Goal: Task Accomplishment & Management: Manage account settings

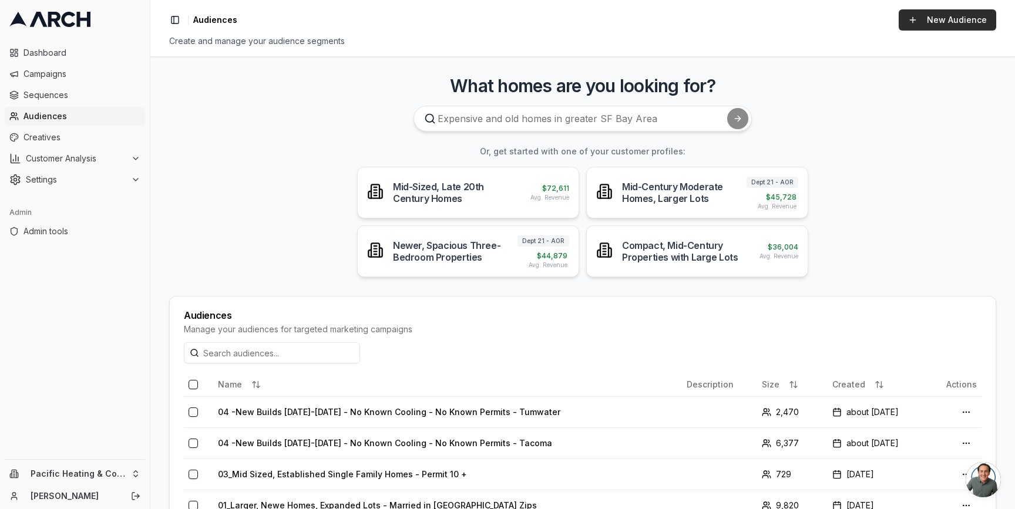
click at [961, 19] on link "New Audience" at bounding box center [948, 19] width 98 height 21
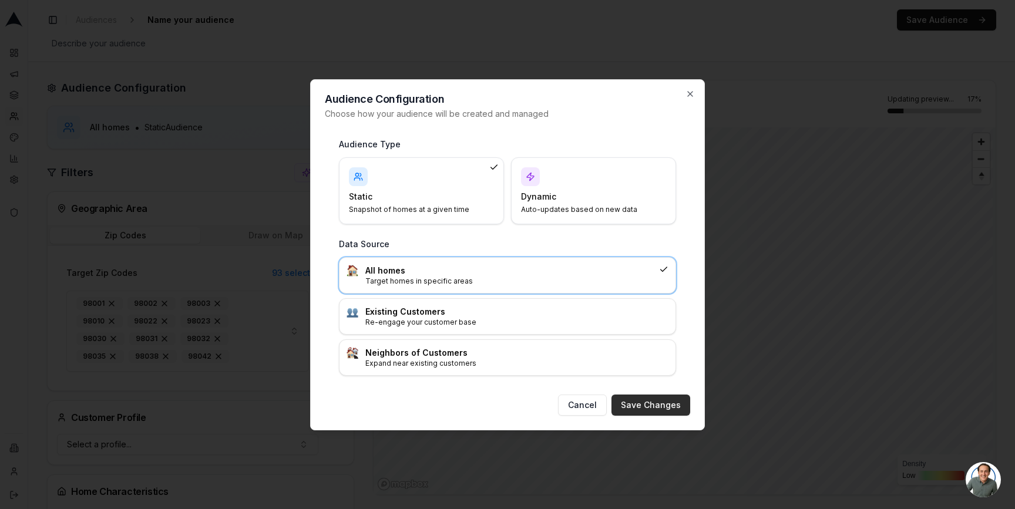
click at [643, 405] on button "Save Changes" at bounding box center [651, 405] width 79 height 21
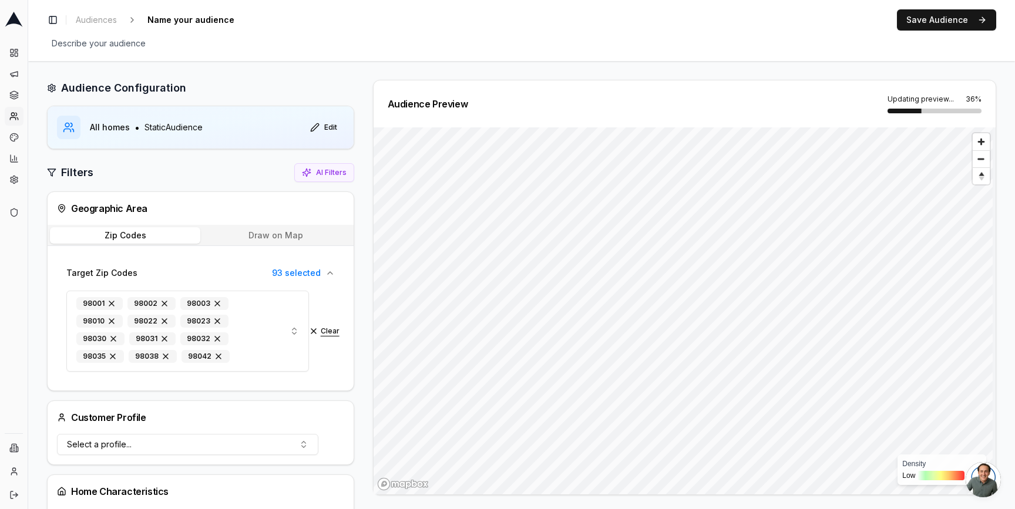
click at [320, 330] on button "Clear" at bounding box center [324, 331] width 31 height 9
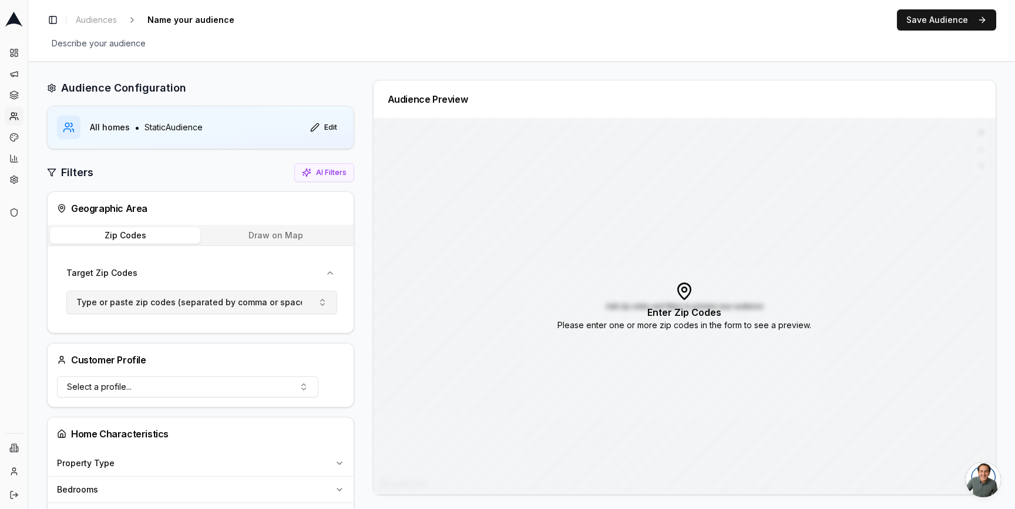
click at [216, 298] on span "Type or paste zip codes (separated by comma or space)" at bounding box center [192, 303] width 232 height 12
type input "98115"
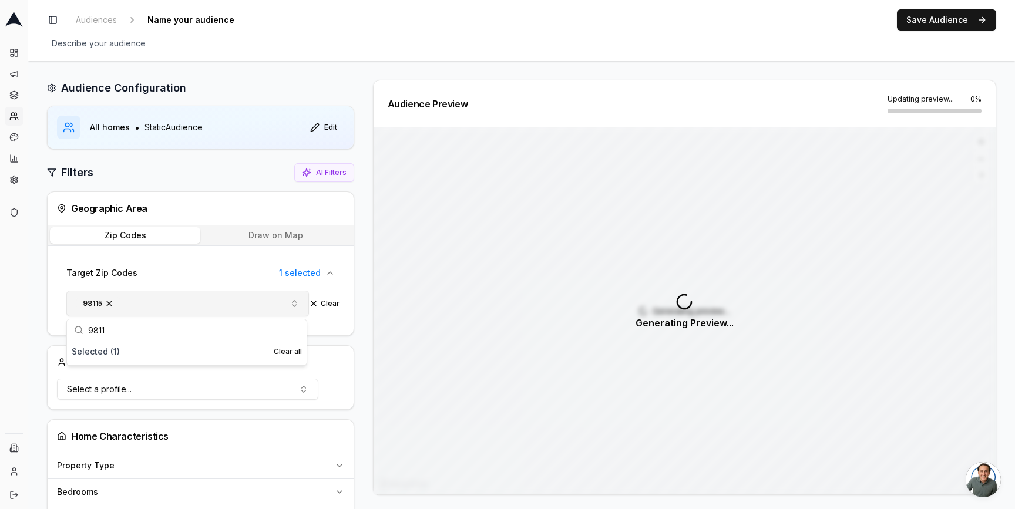
type input "98117"
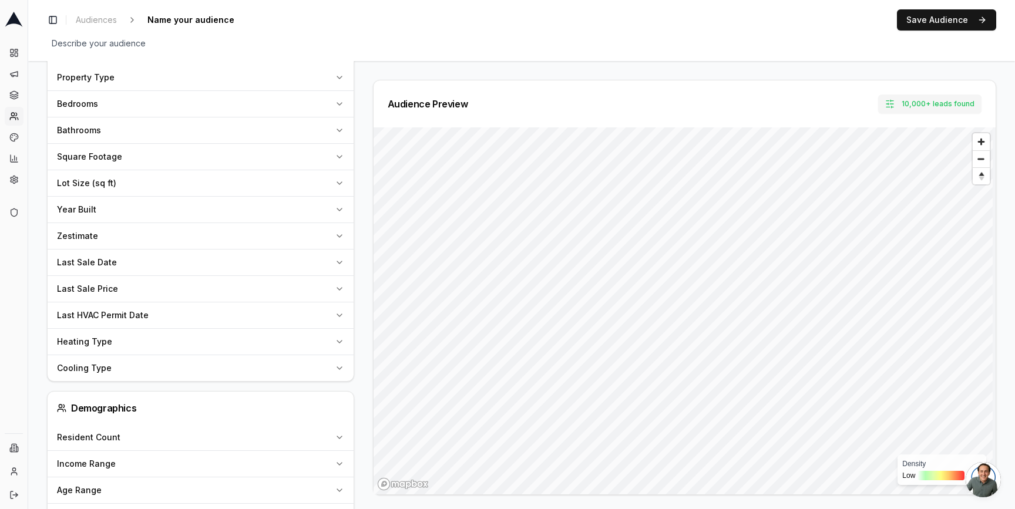
scroll to position [666, 0]
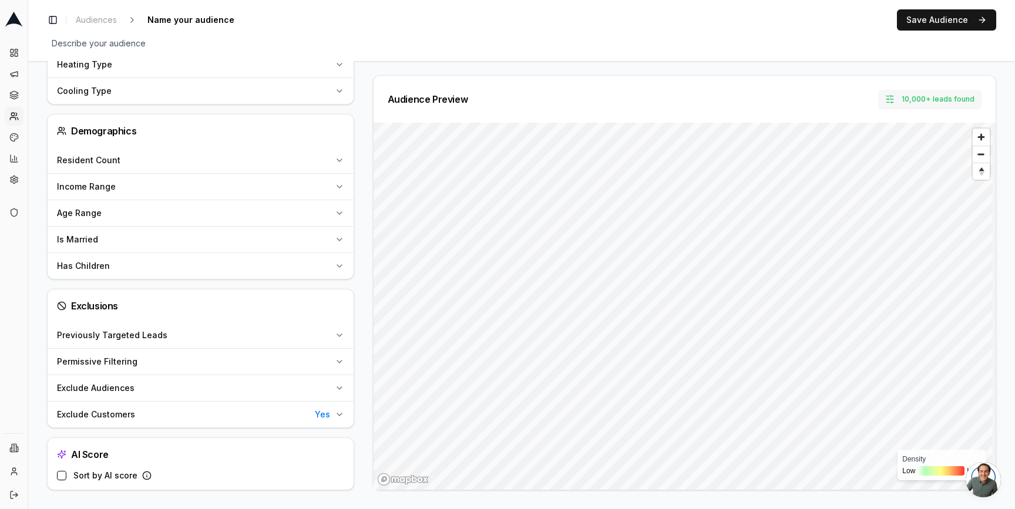
click at [912, 97] on button "10,000+ leads found" at bounding box center [929, 99] width 103 height 19
type input "2"
click at [923, 152] on button "Set" at bounding box center [917, 150] width 26 height 19
click at [60, 476] on button "Sort by AI score" at bounding box center [61, 475] width 9 height 9
click at [364, 229] on div "Audience Preview Limited to 2 leads Density Low High" at bounding box center [680, 282] width 633 height 415
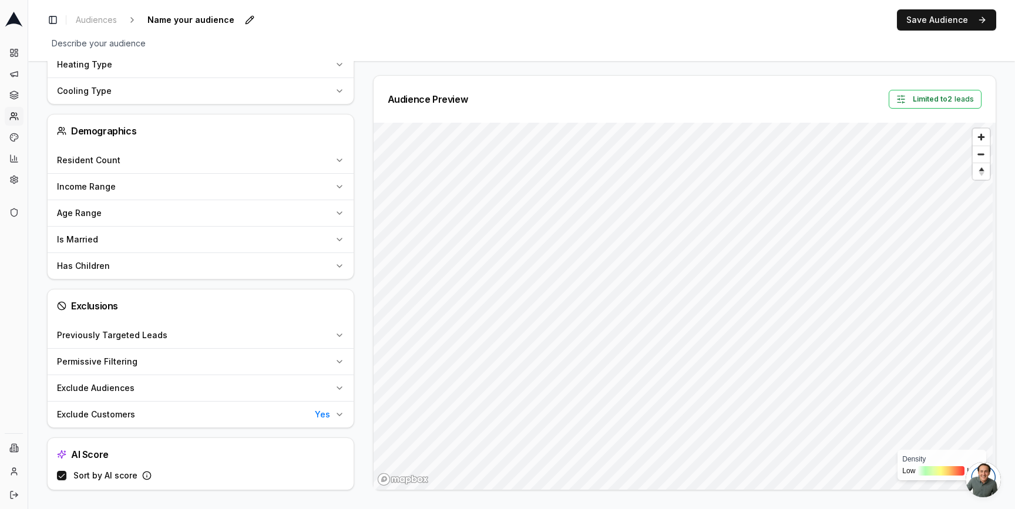
click at [220, 21] on span "Name your audience" at bounding box center [191, 20] width 96 height 16
type input "[PERSON_NAME] test"
click at [273, 21] on div "Toggle Sidebar Audiences [PERSON_NAME] test Save Cancel Save Audience" at bounding box center [521, 19] width 949 height 21
click at [929, 9] on button "Save Audience" at bounding box center [946, 19] width 99 height 21
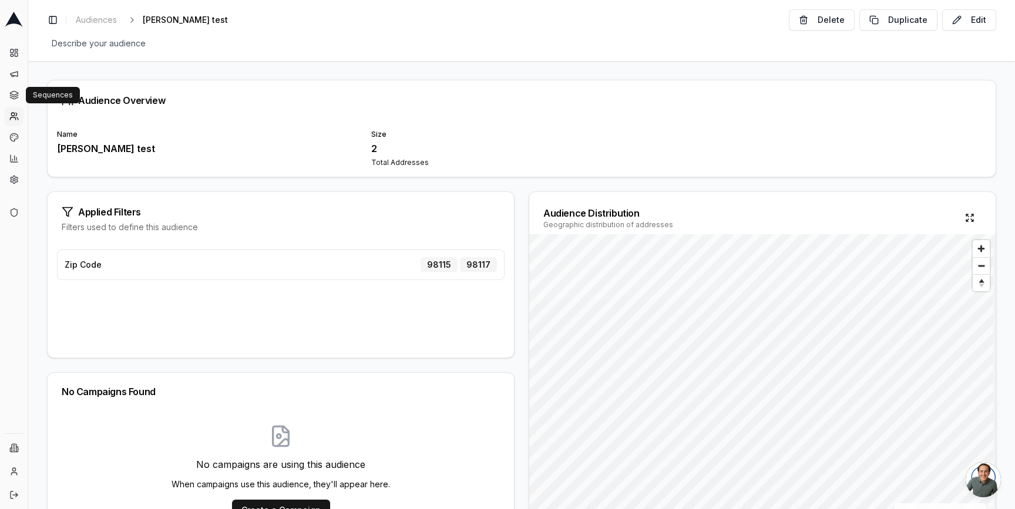
click at [13, 116] on circle at bounding box center [12, 114] width 3 height 3
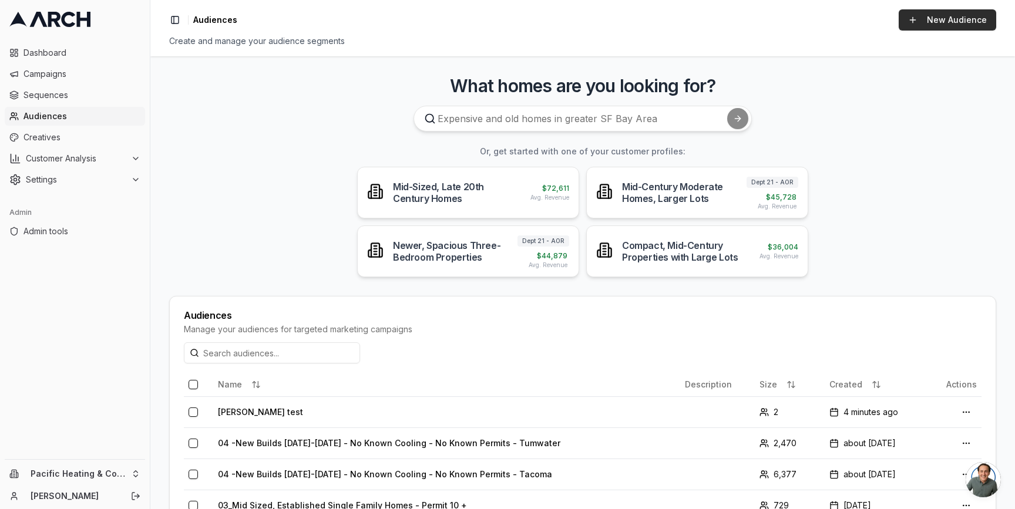
click at [982, 16] on link "New Audience" at bounding box center [948, 19] width 98 height 21
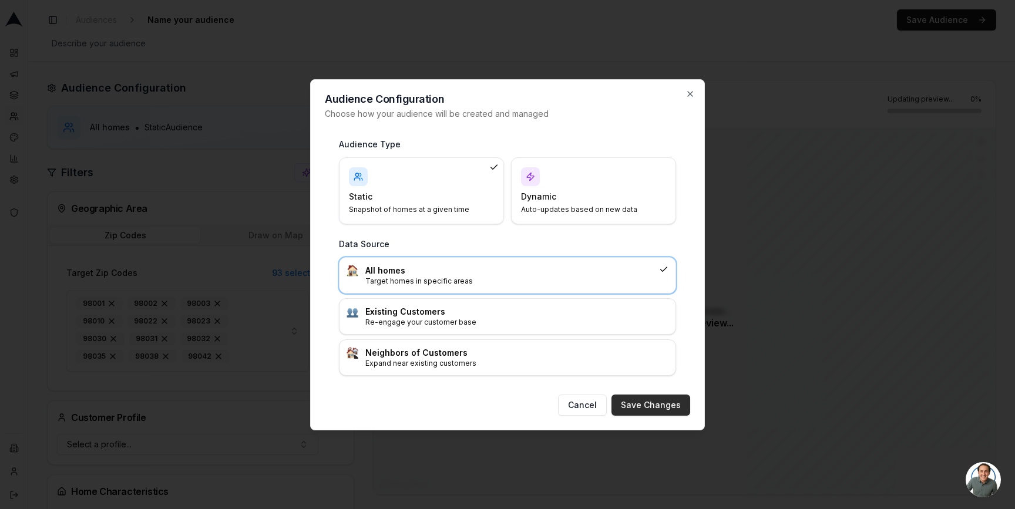
click at [646, 402] on button "Save Changes" at bounding box center [651, 405] width 79 height 21
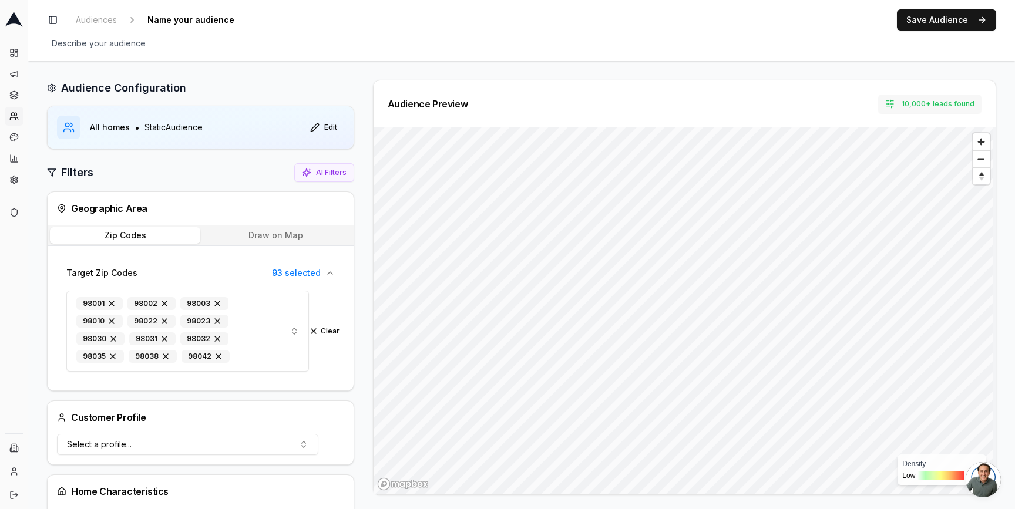
click at [906, 111] on button "10,000+ leads found" at bounding box center [929, 104] width 103 height 19
type input "30000"
click at [911, 156] on button "Set" at bounding box center [917, 155] width 26 height 19
